Goal: Information Seeking & Learning: Learn about a topic

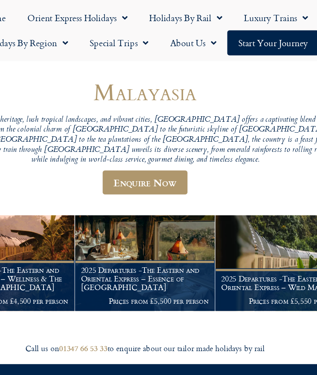
scroll to position [52, 0]
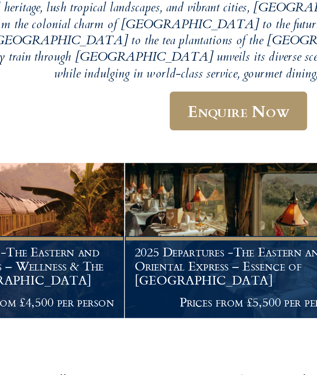
click at [108, 219] on img at bounding box center [158, 253] width 101 height 69
click at [112, 255] on h1 "2025 Departures -The Eastern and Oriental Express – Essence of Malaysia" at bounding box center [158, 264] width 92 height 18
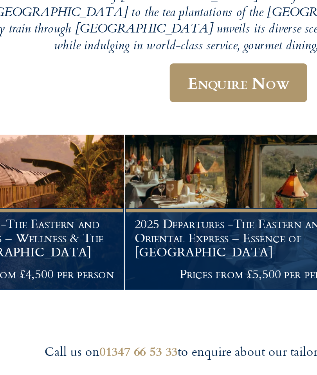
click at [108, 219] on img at bounding box center [158, 253] width 101 height 69
click at [128, 219] on img at bounding box center [158, 253] width 101 height 69
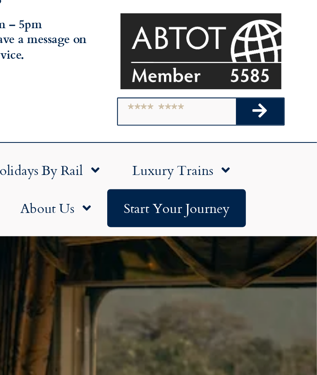
click at [222, 119] on link "Luxury Trains" at bounding box center [253, 128] width 62 height 18
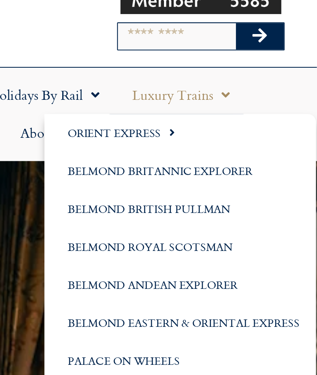
click at [188, 191] on link "Belmond Royal Scotsman" at bounding box center [252, 200] width 129 height 18
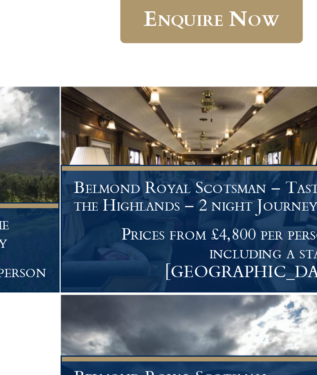
click at [112, 296] on p "Prices from £4,800 per person - including a stay in Edinburgh" at bounding box center [158, 305] width 92 height 18
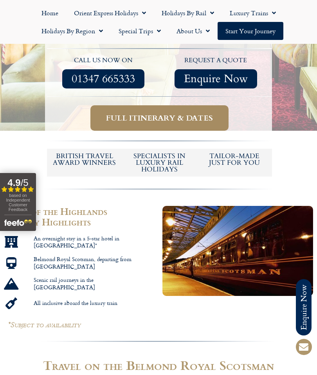
scroll to position [299, 0]
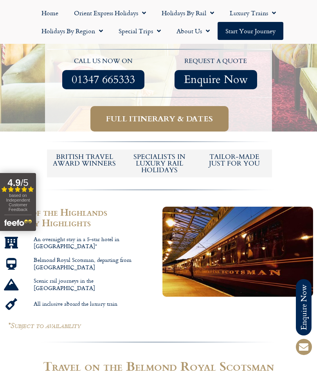
click at [264, 239] on img at bounding box center [238, 252] width 151 height 90
click at [246, 238] on img at bounding box center [238, 252] width 151 height 90
click at [261, 241] on img at bounding box center [238, 252] width 151 height 90
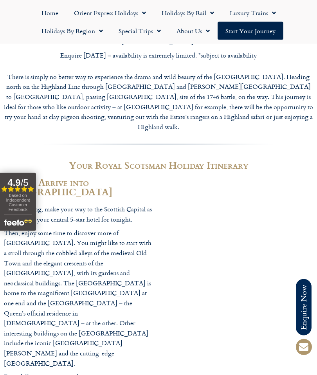
scroll to position [816, 0]
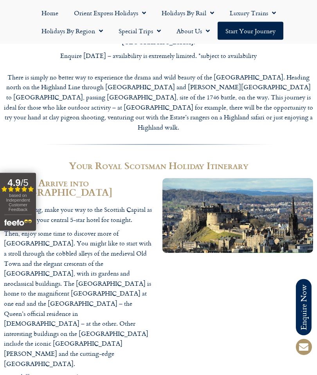
click at [261, 179] on img at bounding box center [238, 216] width 151 height 74
click at [257, 179] on img at bounding box center [238, 216] width 151 height 74
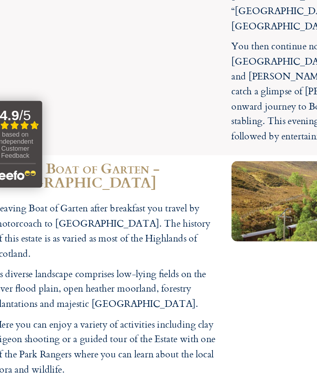
scroll to position [1398, 0]
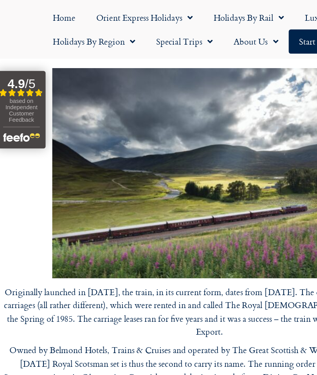
scroll to position [1869, 0]
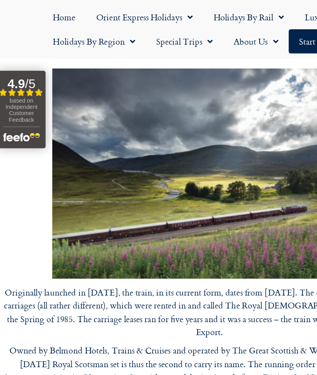
click at [115, 13] on link "Orient Express Holidays" at bounding box center [110, 13] width 88 height 18
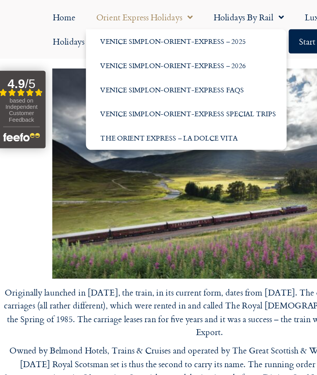
click at [117, 18] on link "Orient Express Holidays" at bounding box center [110, 13] width 88 height 18
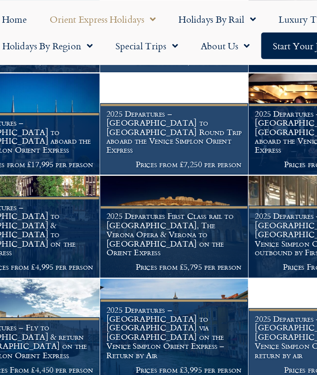
scroll to position [672, 0]
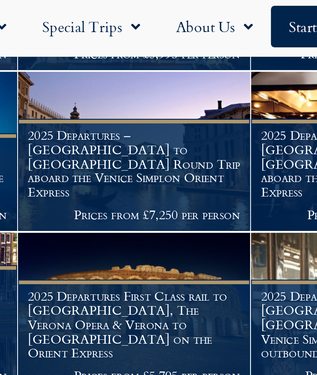
click at [112, 75] on h1 "2025 Departures – London to Venice Round Trip aboard the Venice Simplon Orient …" at bounding box center [158, 90] width 92 height 31
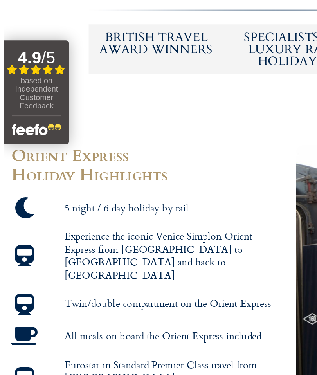
scroll to position [341, 0]
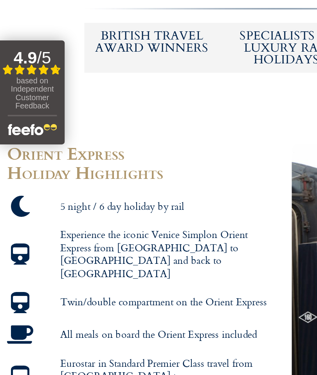
click at [125, 278] on span "Experience the iconic Venice Simplon Orient Express from [GEOGRAPHIC_DATA] to […" at bounding box center [93, 292] width 123 height 29
click at [122, 278] on span "Experience the iconic Venice Simplon Orient Express from [GEOGRAPHIC_DATA] to […" at bounding box center [93, 292] width 123 height 29
click at [103, 278] on span "Experience the iconic Venice Simplon Orient Express from [GEOGRAPHIC_DATA] to […" at bounding box center [93, 292] width 123 height 29
click at [91, 278] on span "Experience the iconic Venice Simplon Orient Express from Paris to Venice and ba…" at bounding box center [93, 292] width 123 height 29
click at [14, 286] on icon at bounding box center [11, 292] width 15 height 12
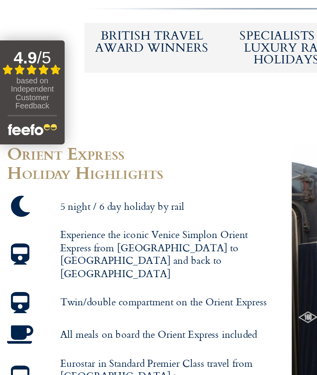
click at [12, 286] on icon at bounding box center [11, 292] width 15 height 12
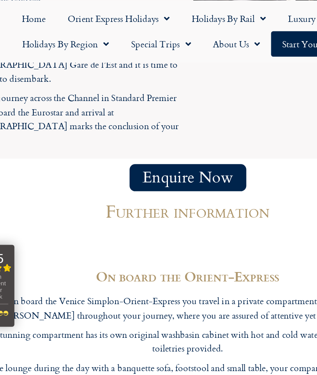
scroll to position [2498, 0]
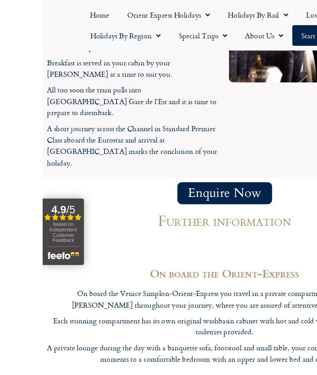
scroll to position [2455, 0]
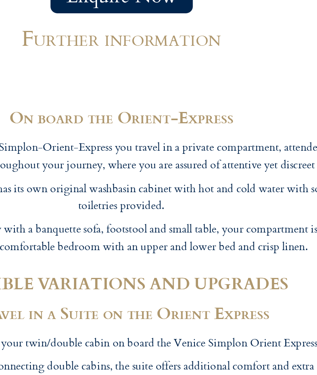
scroll to position [2492, 0]
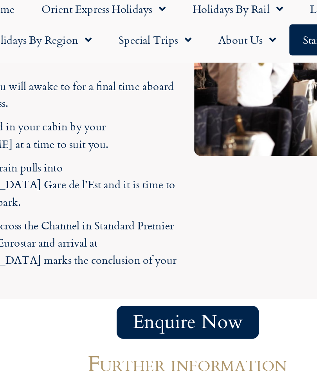
click at [145, 356] on h2 "POSSIBLE VARIATIONS AND UPGRADES" at bounding box center [158, 360] width 309 height 9
click at [129, 374] on h2 "Travel in a Suite on the Orient Express" at bounding box center [158, 378] width 309 height 9
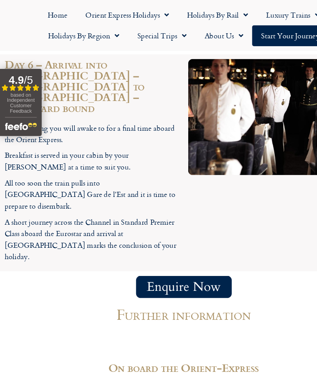
scroll to position [2438, 0]
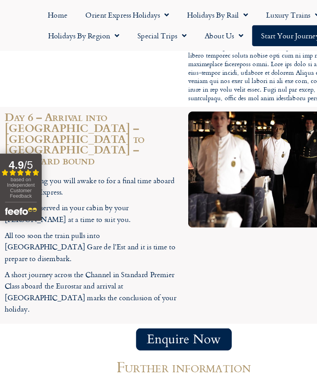
scroll to position [2381, 0]
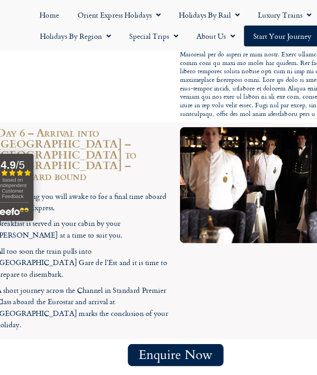
click at [192, 372] on h2 "On board the Orient-Express" at bounding box center [158, 376] width 309 height 9
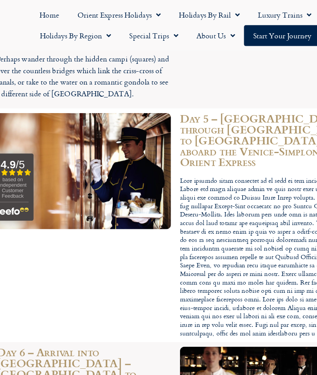
scroll to position [2190, 0]
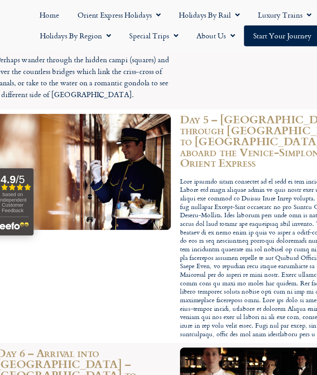
click at [230, 300] on img at bounding box center [238, 350] width 151 height 101
click at [231, 300] on img at bounding box center [238, 350] width 151 height 101
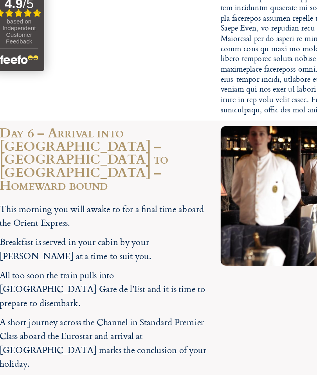
scroll to position [2321, 0]
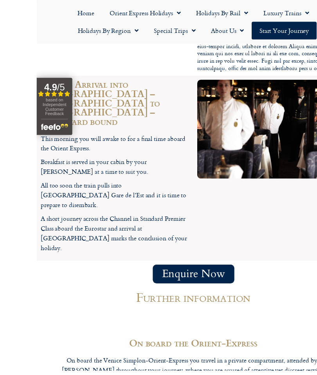
scroll to position [2410, 0]
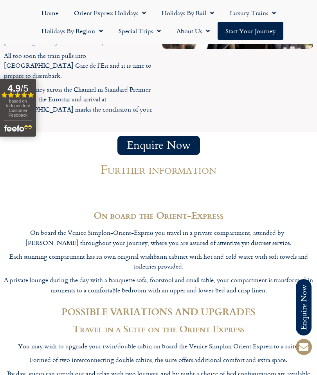
scroll to position [2551, 0]
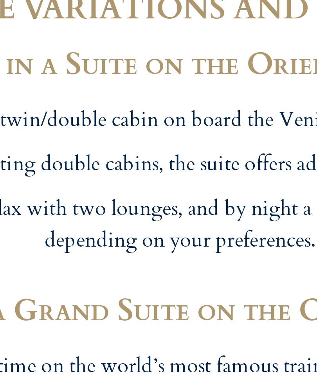
scroll to position [2601, 0]
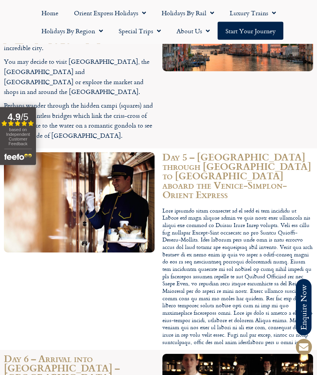
scroll to position [2101, 0]
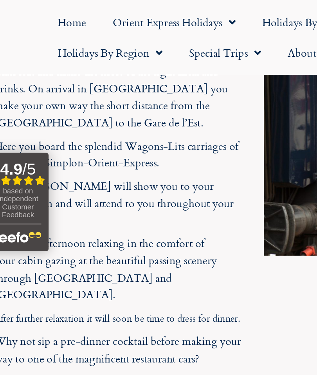
scroll to position [1534, 0]
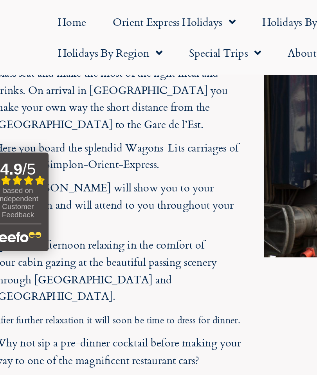
click at [165, 98] on div at bounding box center [238, 108] width 159 height 374
click at [47, 244] on p "After dinner you may want to linger in the bar car, listening to the sound of t…" at bounding box center [79, 254] width 151 height 20
click at [31, 268] on p "When you are ready, retire to your compartment, which has now been transformed …" at bounding box center [79, 278] width 151 height 20
click at [25, 135] on button "4.9 / 5 Filled star Filled star Filled star Filled star Partial star based on I…" at bounding box center [18, 119] width 36 height 58
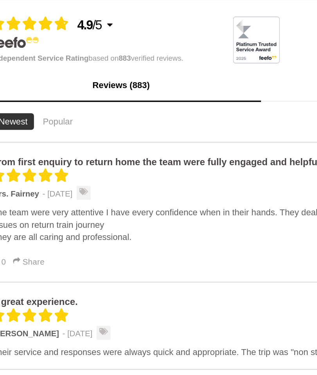
scroll to position [1404, 0]
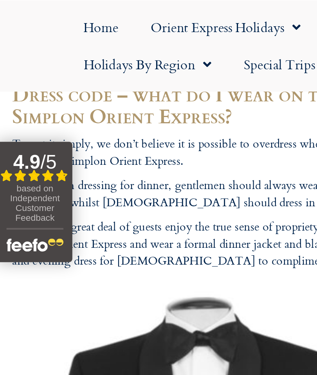
scroll to position [514, 0]
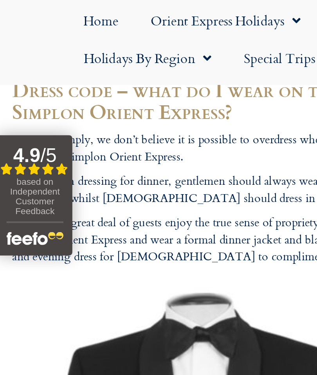
click at [30, 96] on div "based on Independent Customer Feedback" at bounding box center [17, 99] width 27 height 22
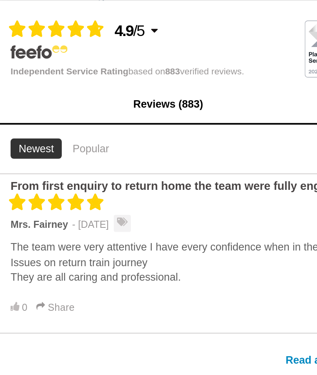
scroll to position [259, 0]
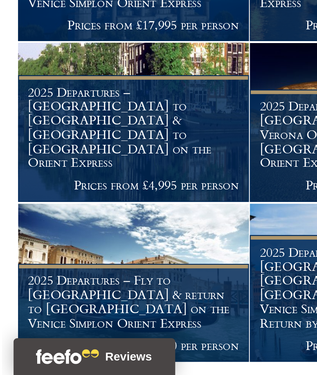
scroll to position [576, 0]
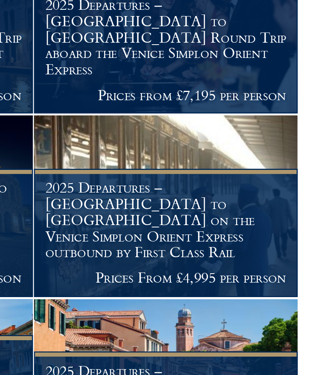
click at [213, 241] on h1 "2025 Departures – Venice to London on the Venice Simplon Orient Express outboun…" at bounding box center [259, 256] width 92 height 31
click at [209, 237] on figcaption "2025 Departures – Venice to London on the Venice Simplon Orient Express outboun…" at bounding box center [259, 261] width 101 height 49
click at [209, 217] on img at bounding box center [259, 251] width 101 height 69
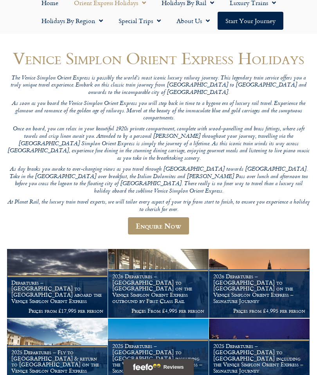
scroll to position [0, 0]
